Goal: Use online tool/utility: Utilize a website feature to perform a specific function

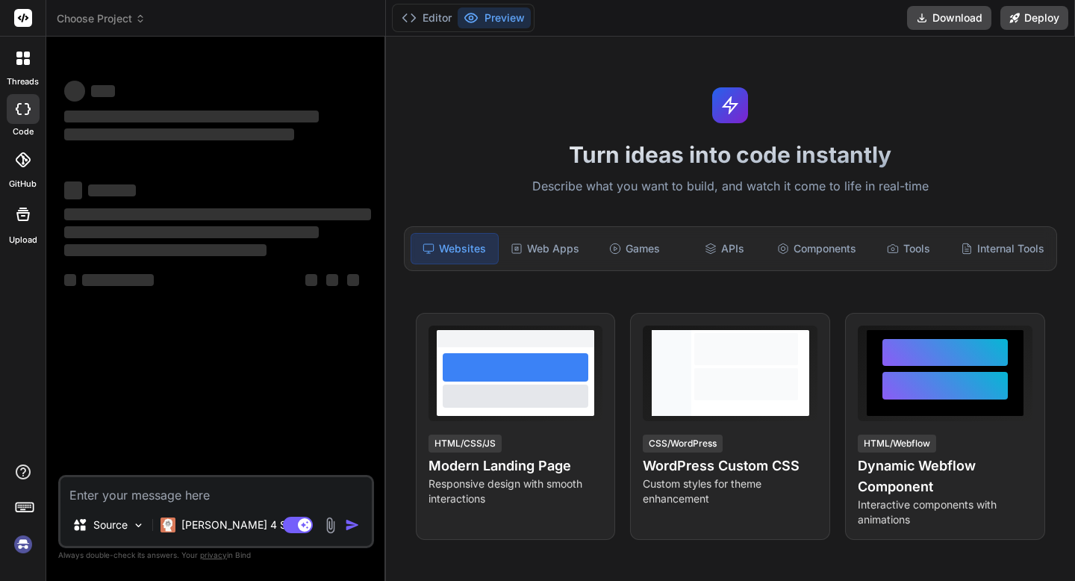
click at [375, 363] on div "Bind AI Web Search Created with Pixso. Code Generator ‌ ‌ ‌ ‌ ‌ ‌ ‌ ‌ ‌ ‌ ‌ ‌ ‌…" at bounding box center [216, 308] width 340 height 543
click at [441, 12] on button "Editor" at bounding box center [427, 17] width 62 height 21
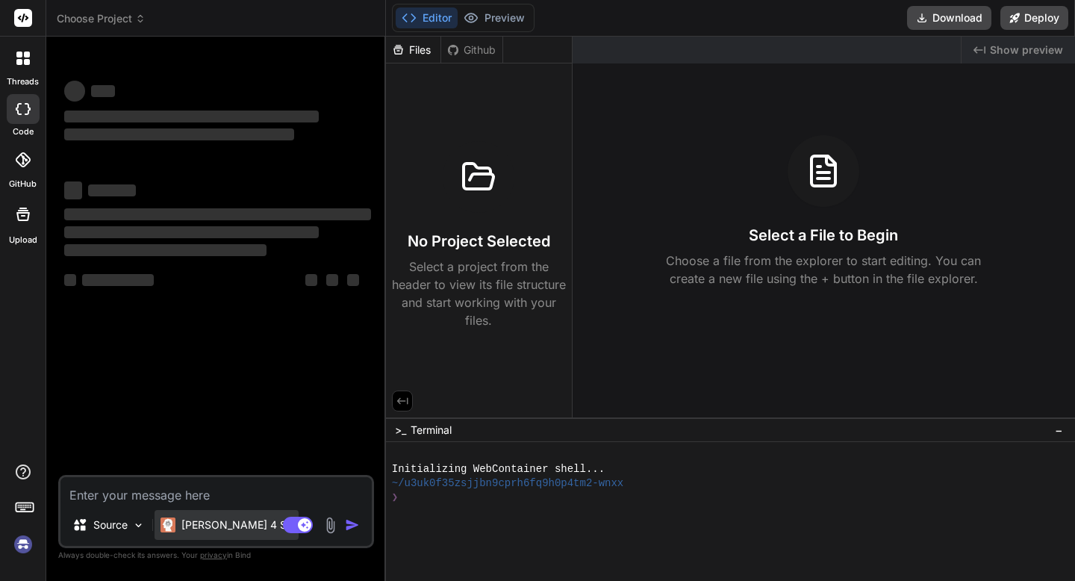
click at [223, 527] on p "[PERSON_NAME] 4 S.." at bounding box center [236, 524] width 111 height 15
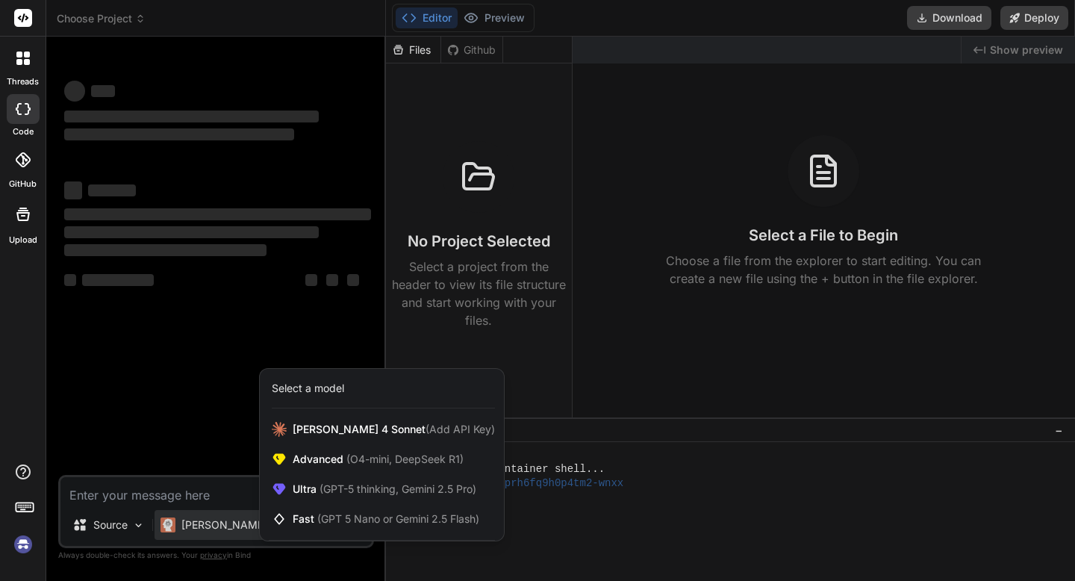
click at [193, 272] on div at bounding box center [537, 290] width 1075 height 581
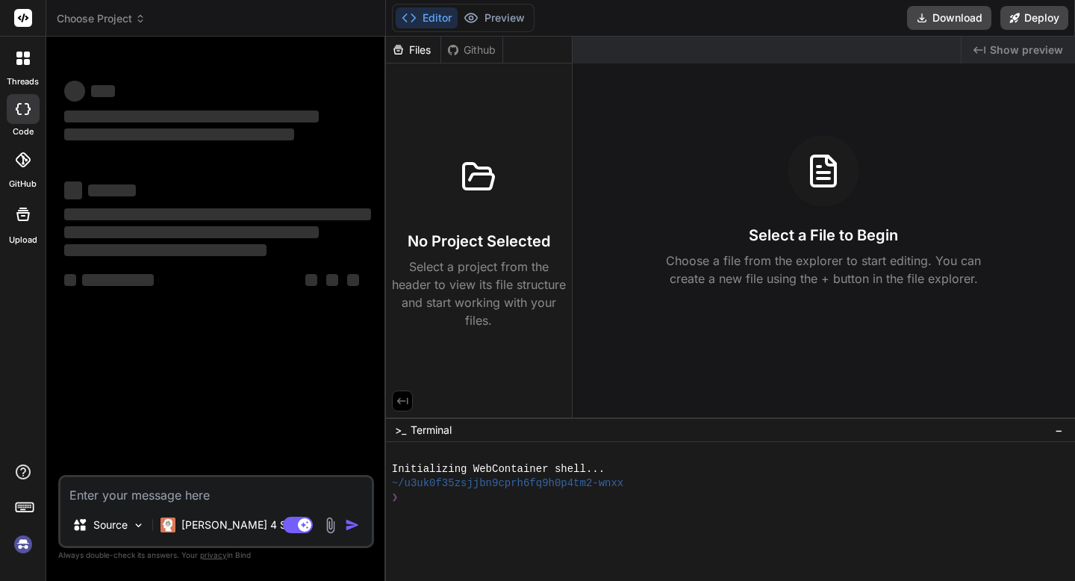
click at [141, 500] on textarea at bounding box center [215, 490] width 311 height 27
type textarea "x"
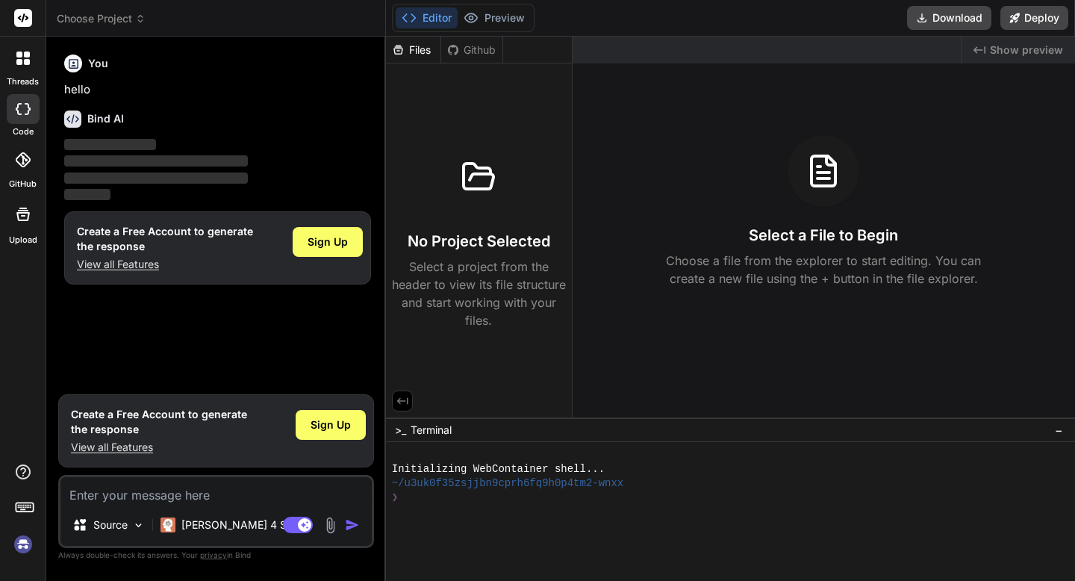
type textarea "b"
type textarea "x"
type textarea "bu"
type textarea "x"
type textarea "[PERSON_NAME]"
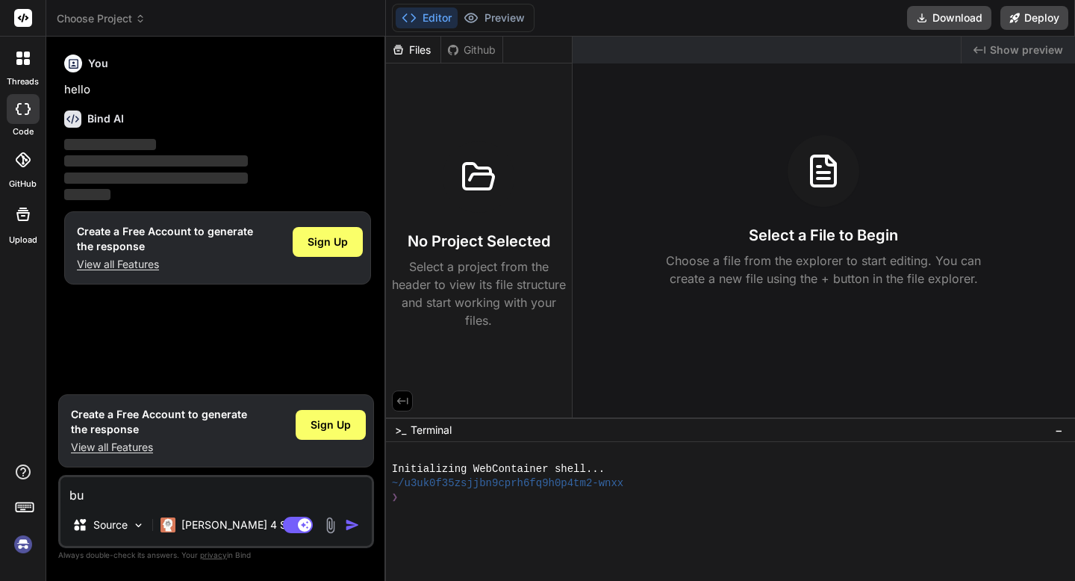
type textarea "x"
type textarea "buil"
type textarea "x"
type textarea "build"
type textarea "x"
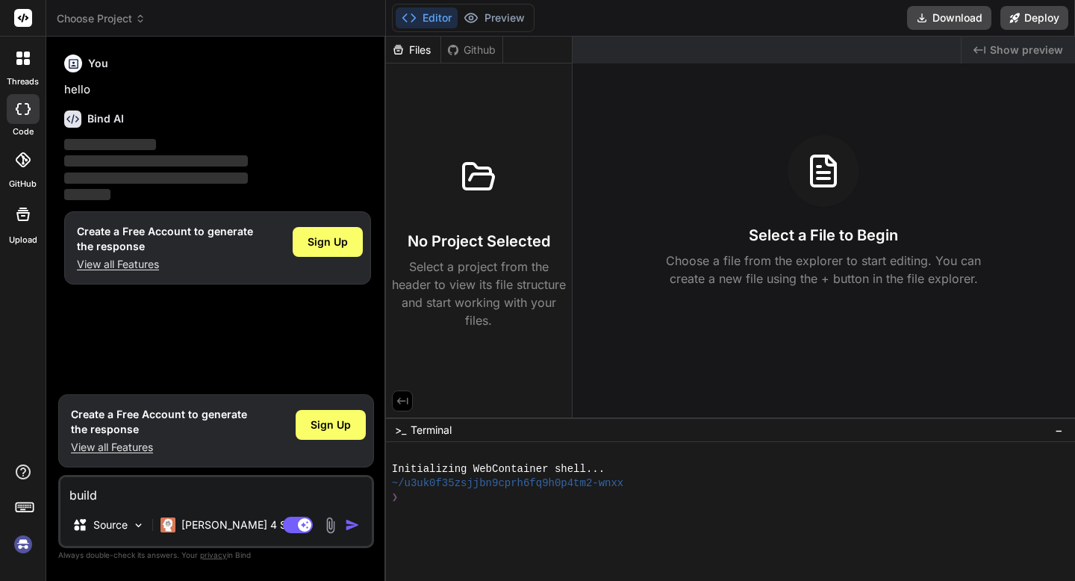
type textarea "build"
type textarea "x"
type textarea "build m"
type textarea "x"
type textarea "build me"
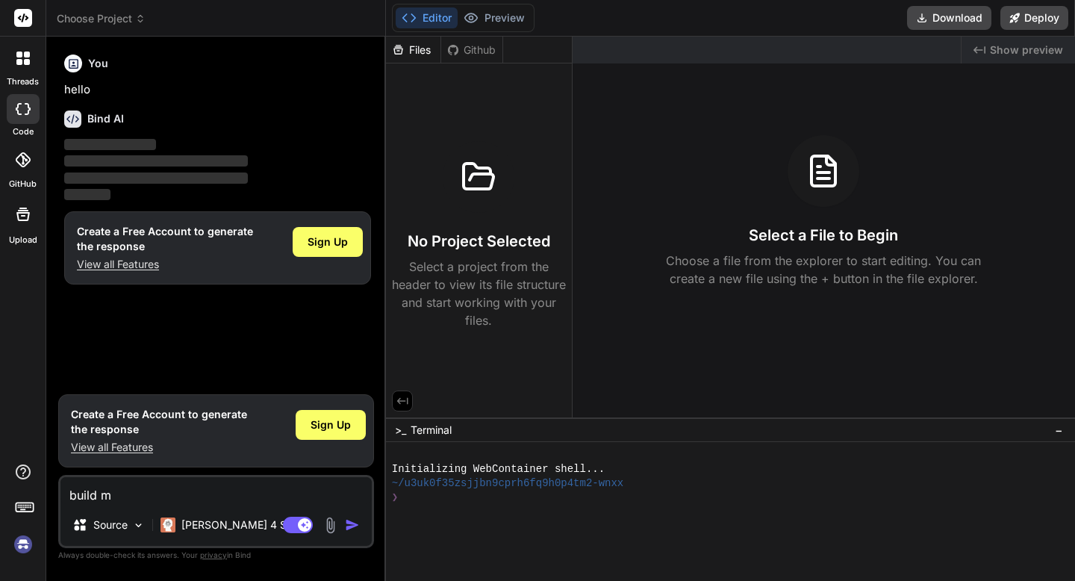
type textarea "x"
type textarea "build me"
type textarea "x"
type textarea "build me a"
type textarea "x"
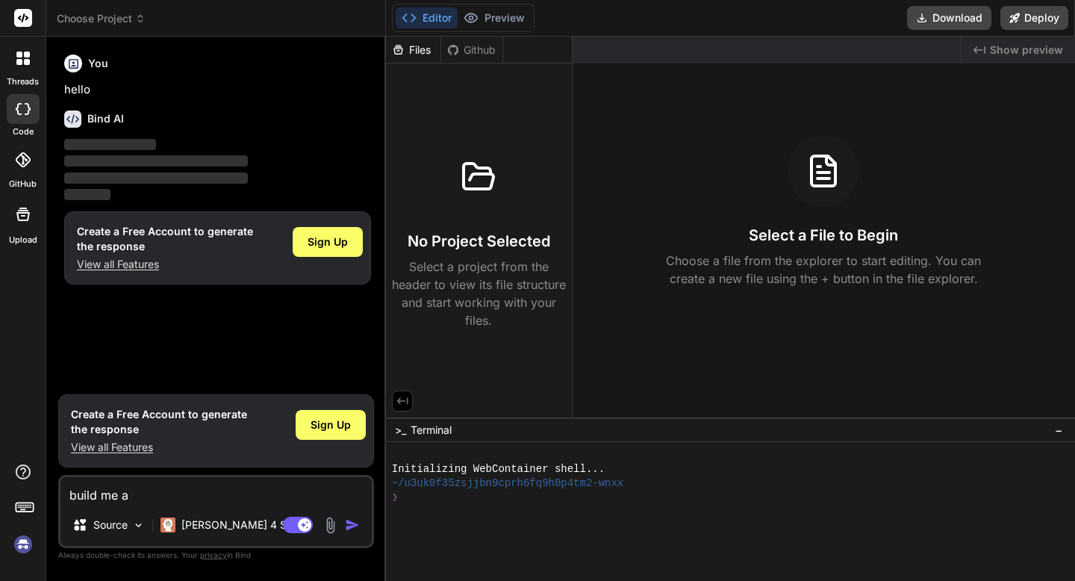
type textarea "build me a"
type textarea "x"
type textarea "build me a c"
type textarea "x"
type textarea "build me a ca"
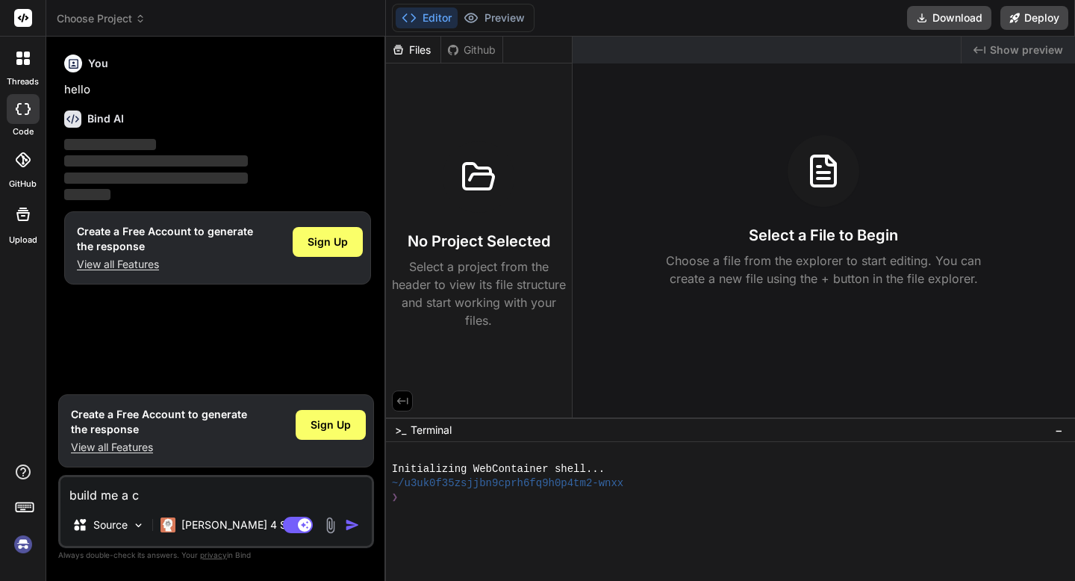
type textarea "x"
type textarea "build me a cal"
type textarea "x"
type textarea "build me a ca"
type textarea "x"
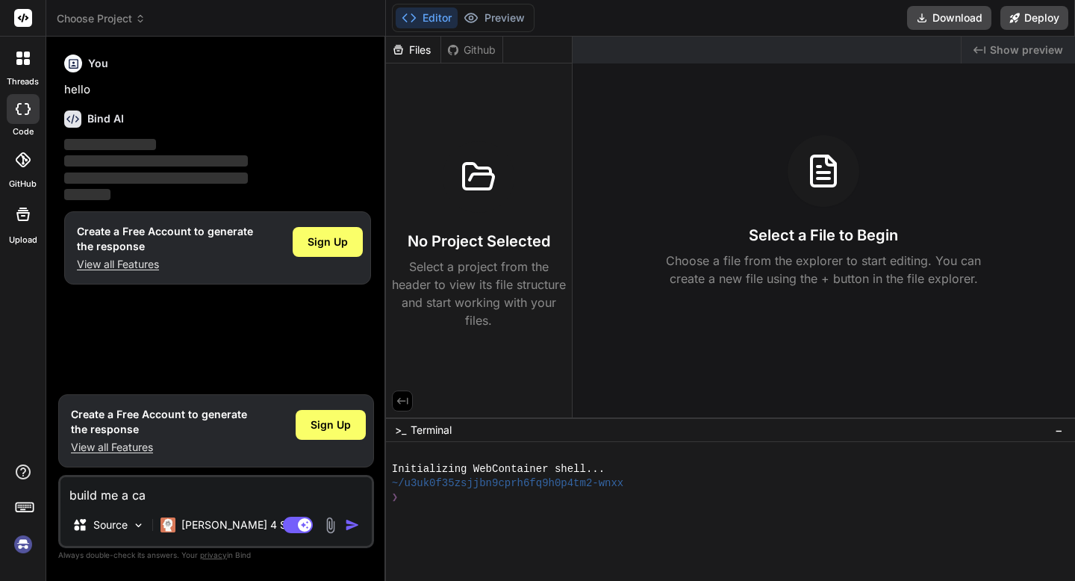
type textarea "build me a c"
type textarea "x"
type textarea "build me a ca"
type textarea "x"
type textarea "build me a cal"
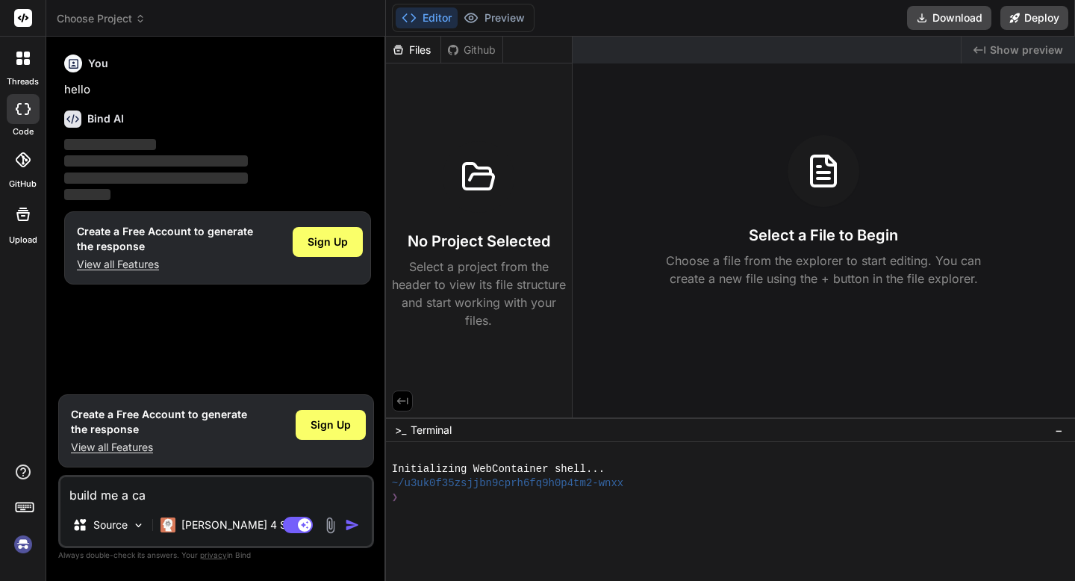
type textarea "x"
type textarea "build me a calc"
type textarea "x"
type textarea "build me a calcu"
type textarea "x"
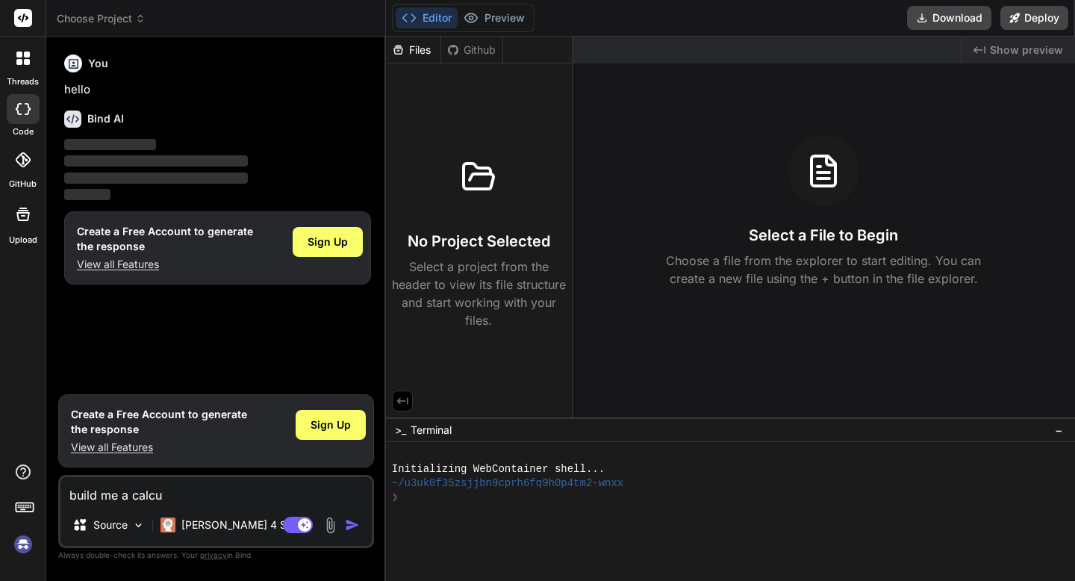
type textarea "build me a calcul"
type textarea "x"
type textarea "build me a calcula"
type textarea "x"
type textarea "build me a calculat"
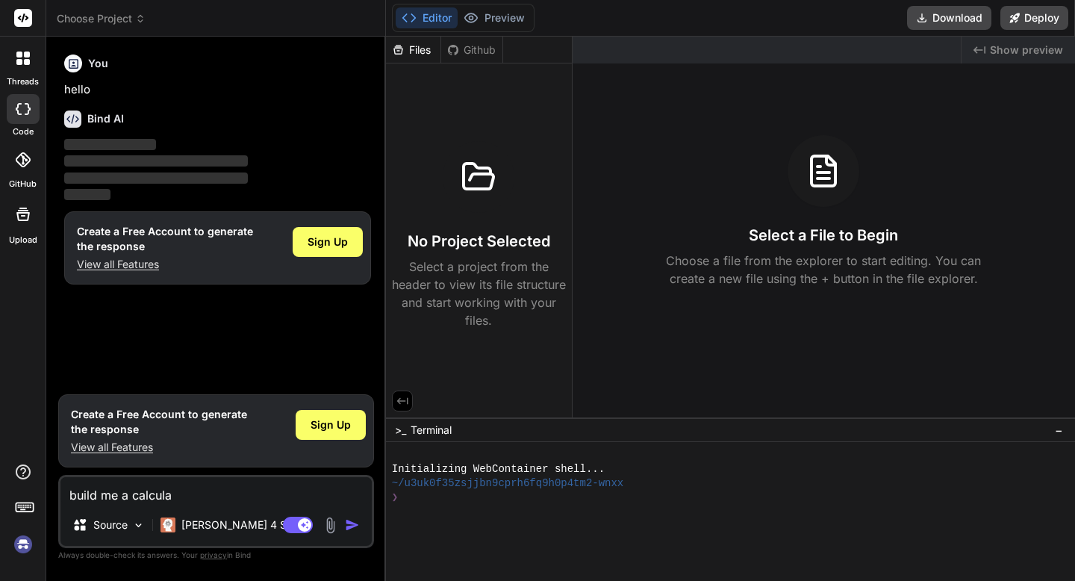
type textarea "x"
type textarea "build me a calculato"
type textarea "x"
type textarea "build me a calculator"
type textarea "x"
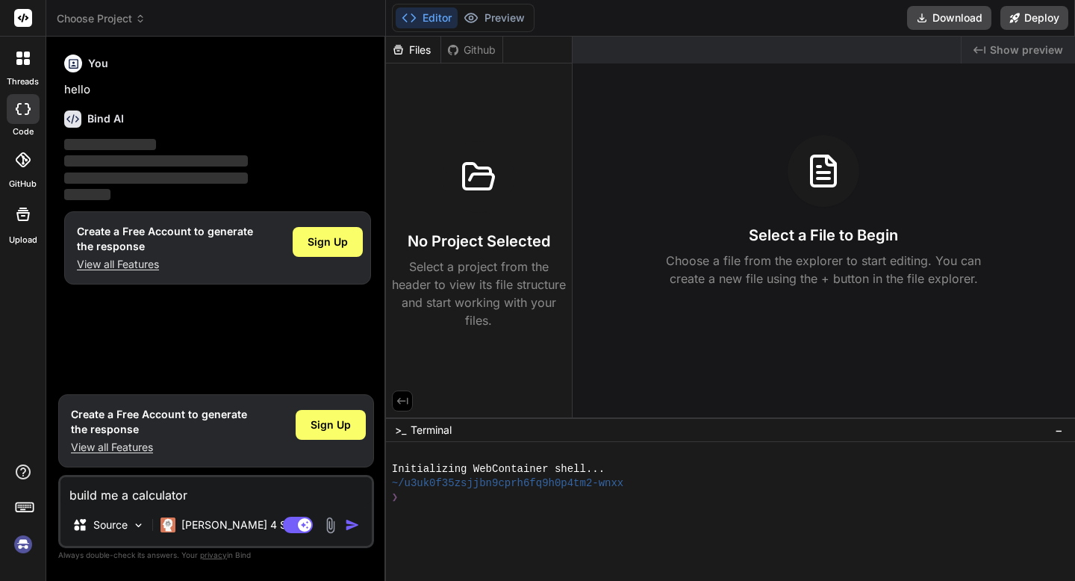
type textarea "build me a calculator"
type textarea "x"
type textarea "build me a calculator a"
type textarea "x"
type textarea "build me a calculator ap"
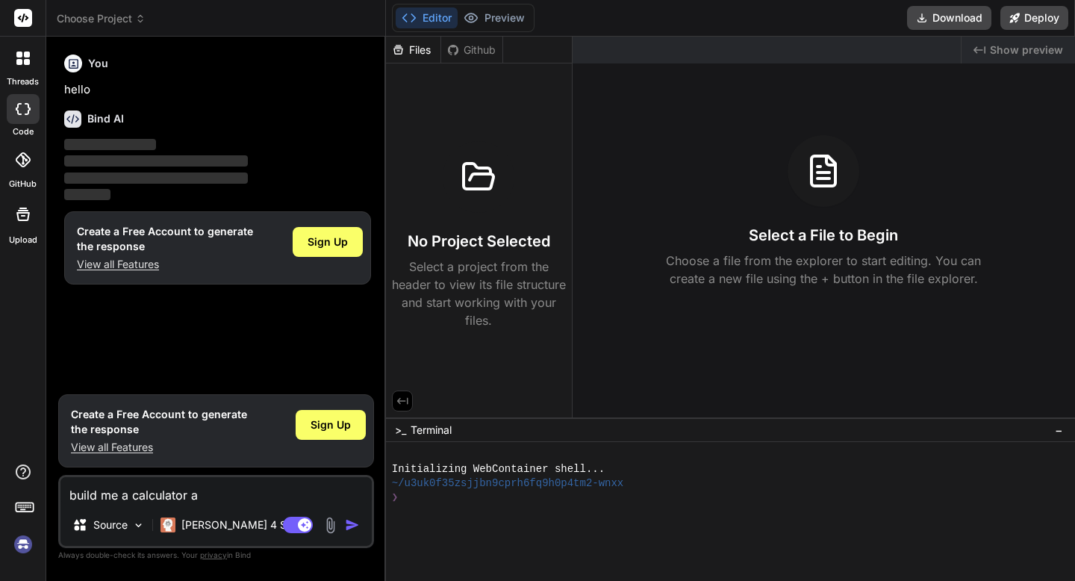
type textarea "x"
type textarea "build me a calculator app"
type textarea "x"
type textarea "build me a calculator app"
type textarea "x"
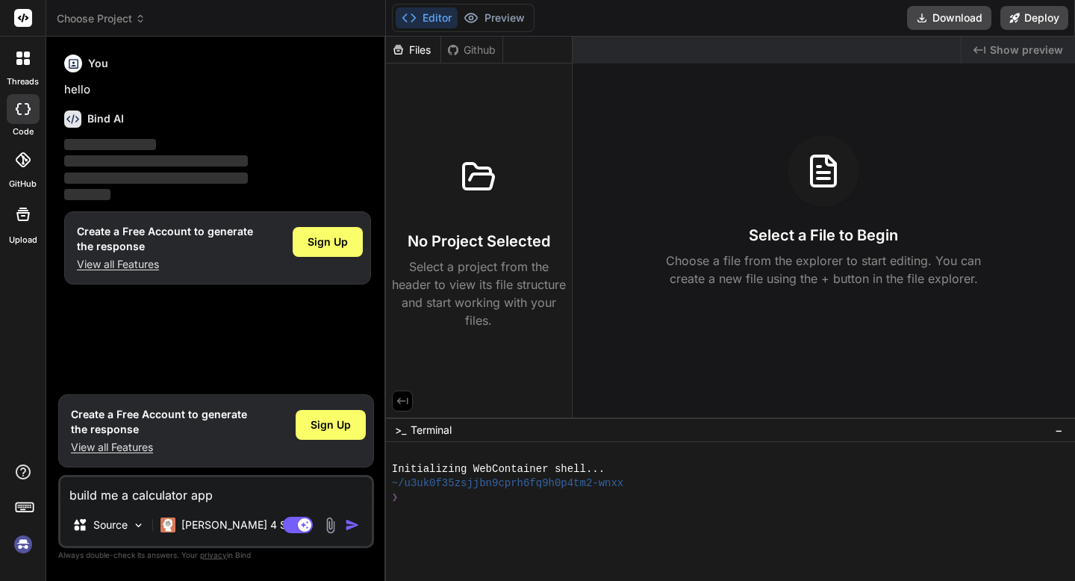
type textarea "build me a calculator app w"
type textarea "x"
type textarea "build me a calculator app wi"
type textarea "x"
type textarea "build me a calculator app wit"
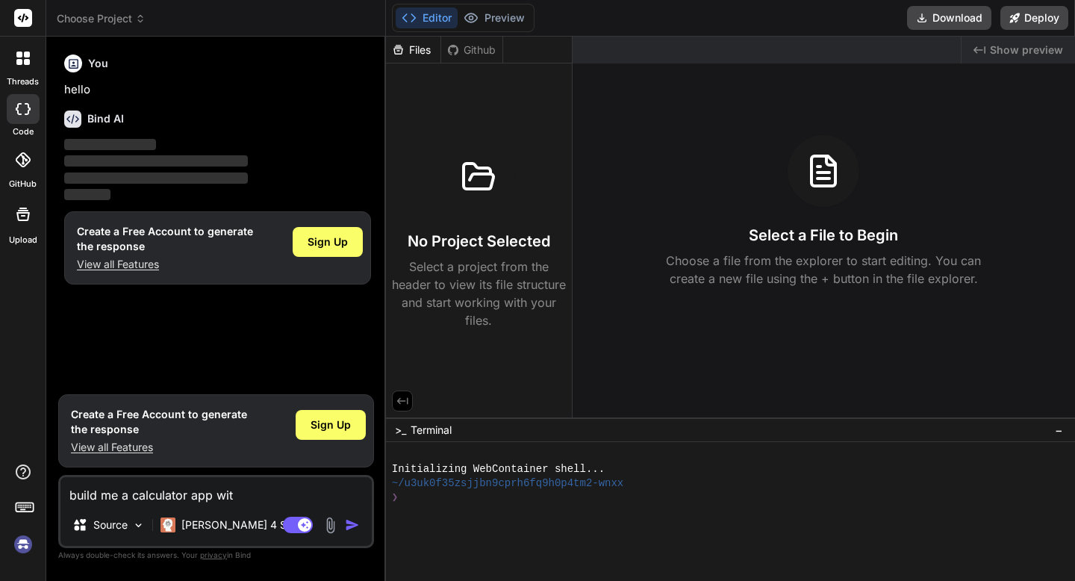
type textarea "x"
type textarea "build me a calculator app with"
type textarea "x"
type textarea "build me a calculator app with"
type textarea "x"
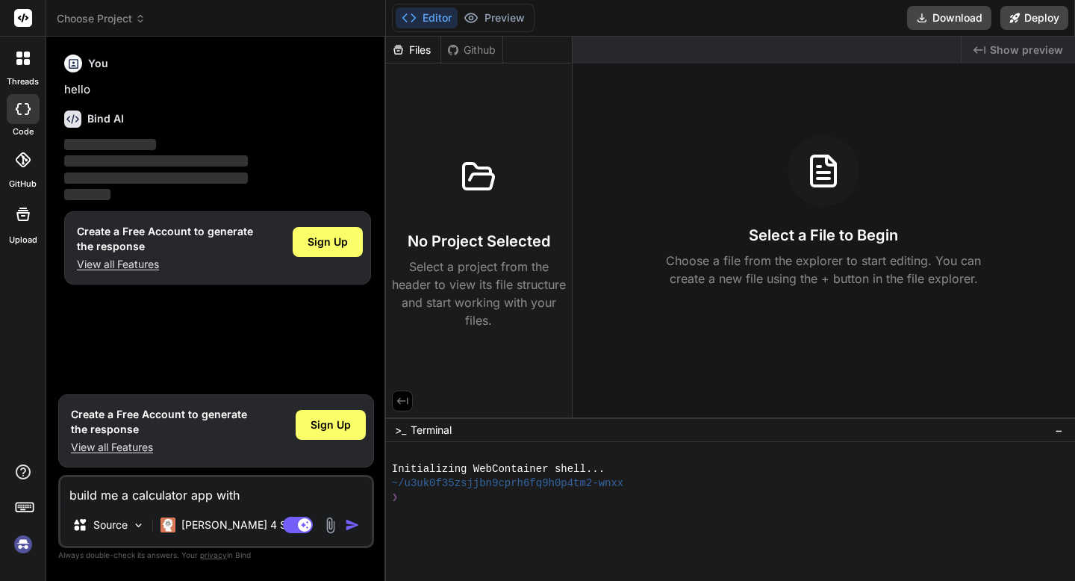
type textarea "build me a calculator app with m"
type textarea "x"
type textarea "build me a calculator app with mo"
type textarea "x"
type textarea "build me a calculator app with mod"
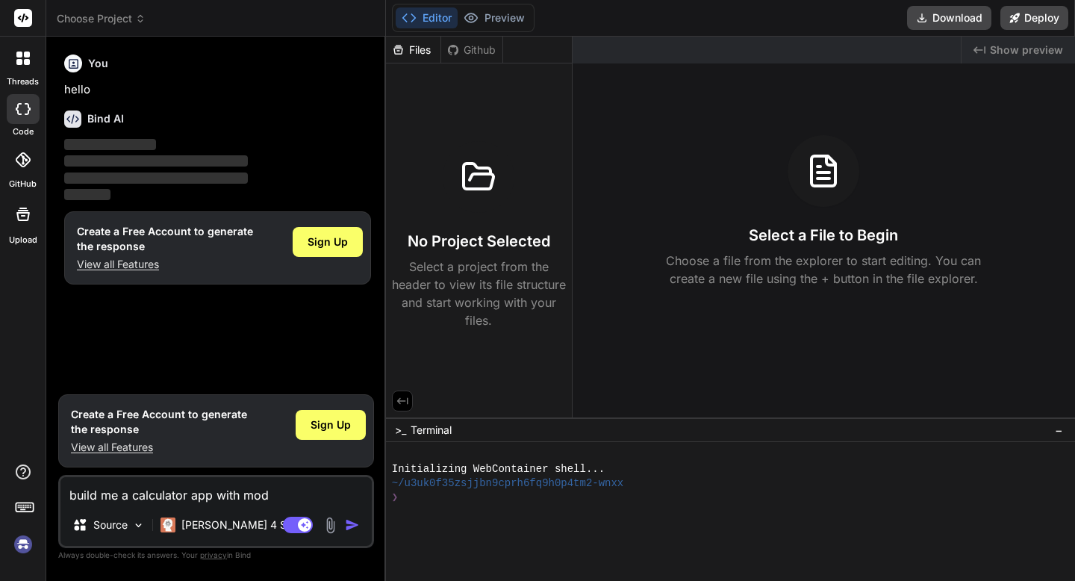
type textarea "x"
type textarea "build me a calculator app with mode"
type textarea "x"
type textarea "build me a calculator app with moder"
type textarea "x"
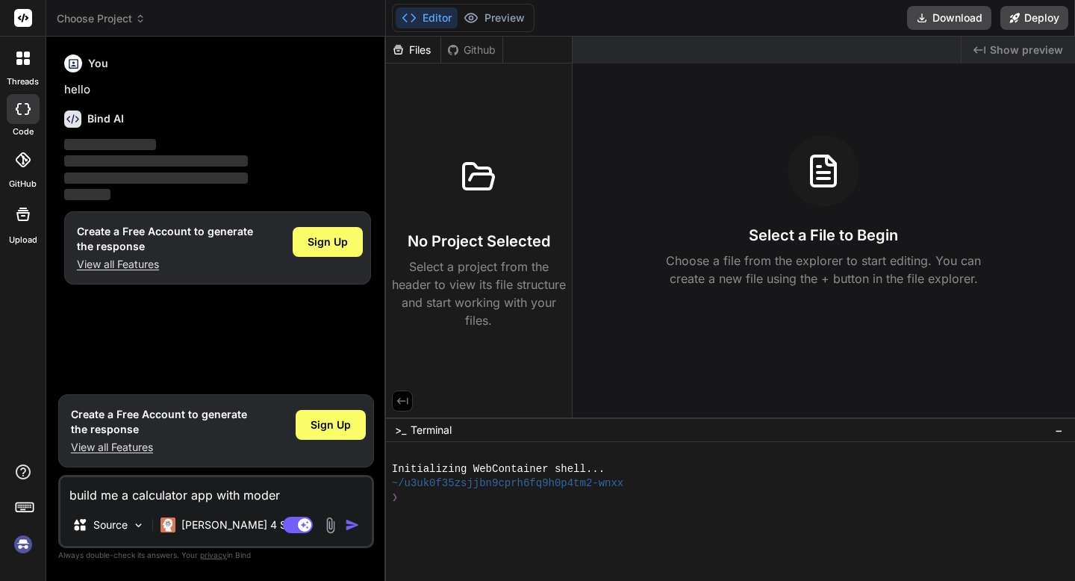
type textarea "build me a calculator app with modern"
type textarea "x"
type textarea "build me a calculator app with modernm"
type textarea "x"
type textarea "build me a calculator app with modernm"
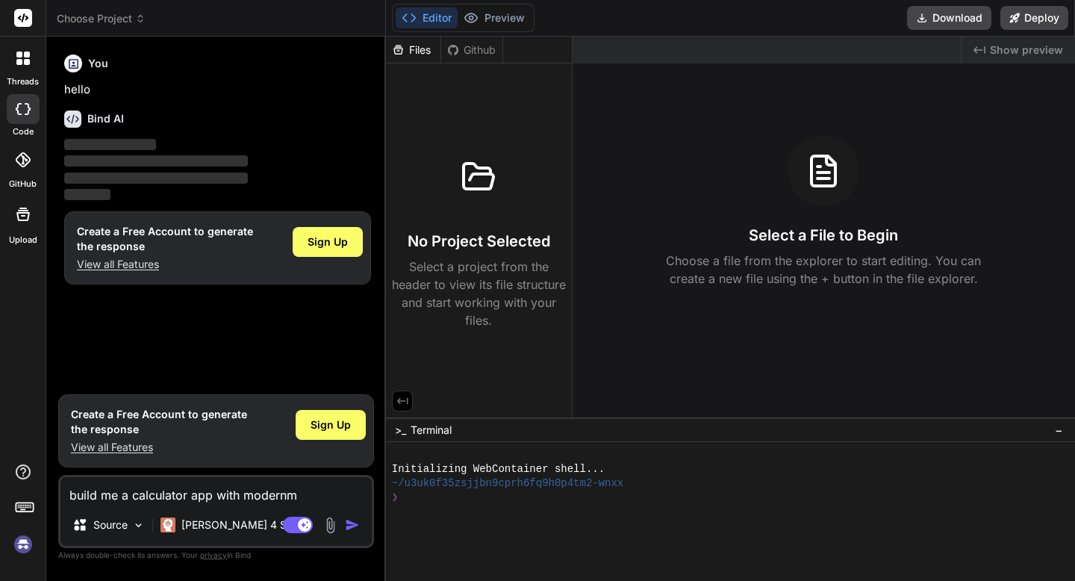
type textarea "x"
type textarea "build me a calculator app with modernm d"
type textarea "x"
type textarea "build me a calculator app with modernm de"
type textarea "x"
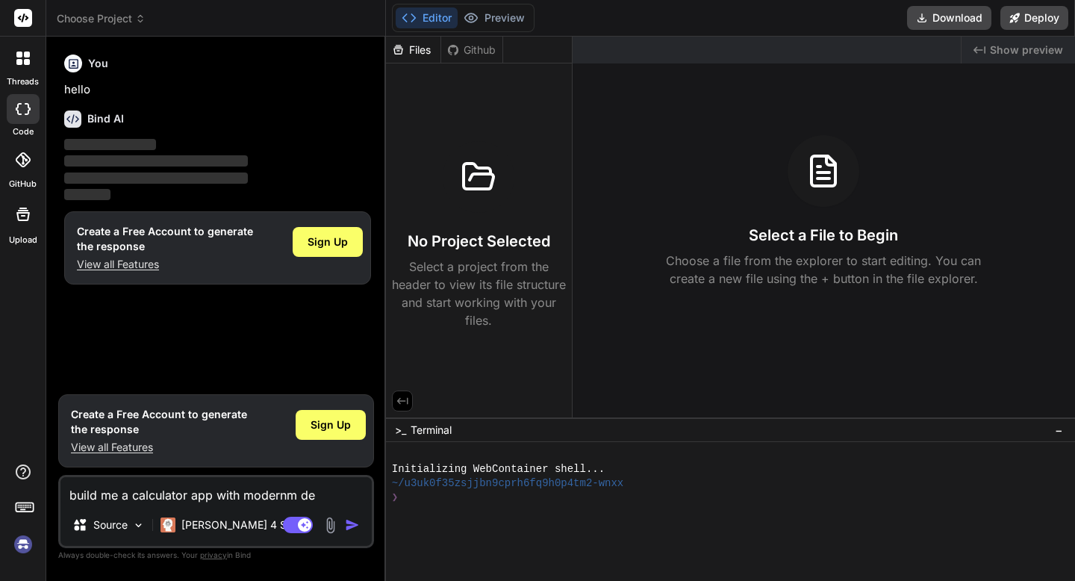
type textarea "build me a calculator app with modernm des"
type textarea "x"
type textarea "build me a calculator app with modernm desi"
type textarea "x"
type textarea "build me a calculator app with modernm desig"
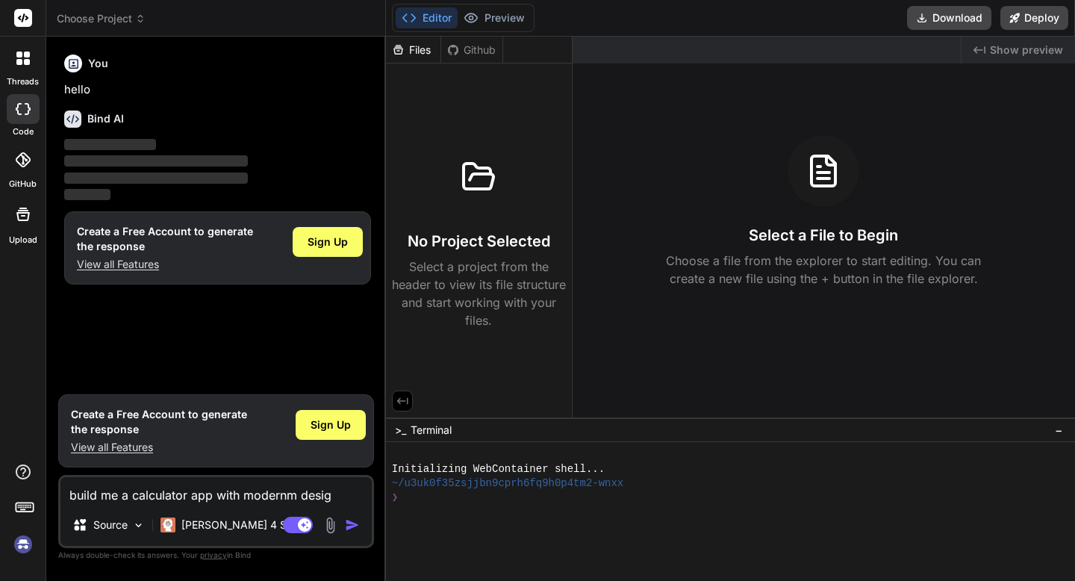
type textarea "x"
type textarea "build me a calculator app with modernm design"
type textarea "x"
type textarea "build me a calculator app with modernm design"
click at [354, 530] on img "button" at bounding box center [352, 524] width 15 height 15
